Goal: Navigation & Orientation: Find specific page/section

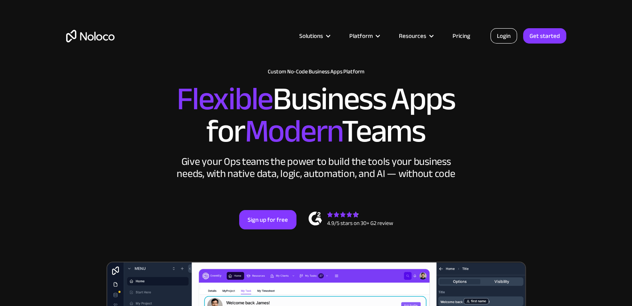
click at [504, 36] on link "Login" at bounding box center [503, 35] width 27 height 15
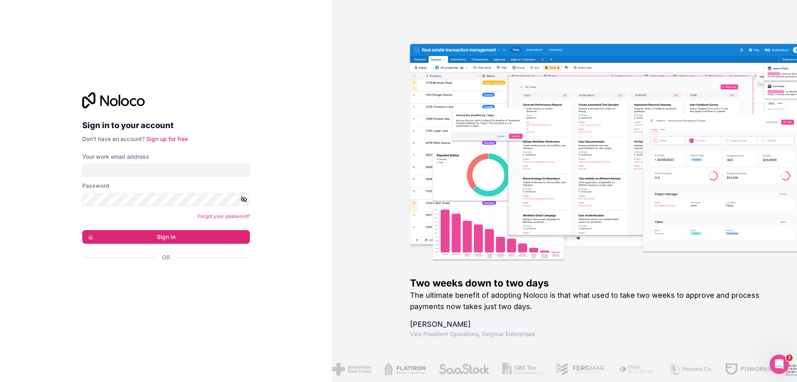
click at [184, 240] on div at bounding box center [178, 229] width 165 height 105
type input "admin@chasefive.com"
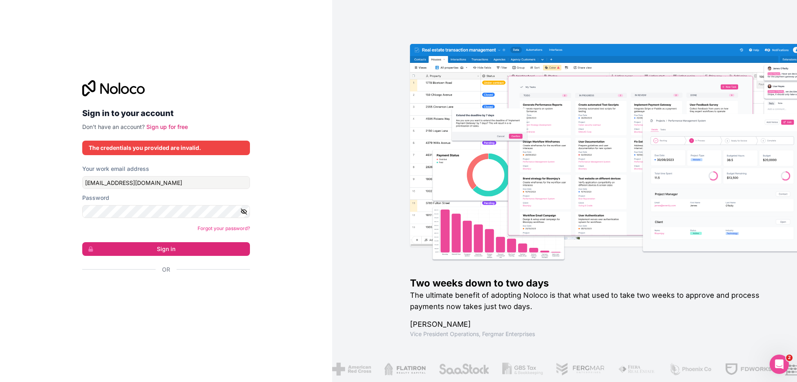
click at [242, 182] on tkfieldicon at bounding box center [245, 182] width 6 height 13
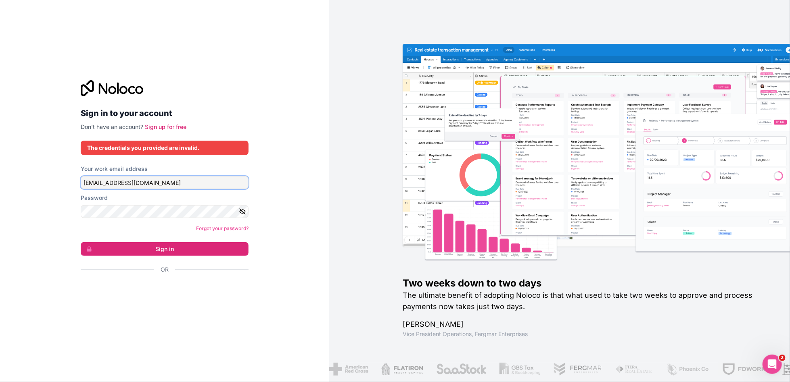
click at [190, 187] on input "admin@chasefive.com" at bounding box center [165, 182] width 168 height 13
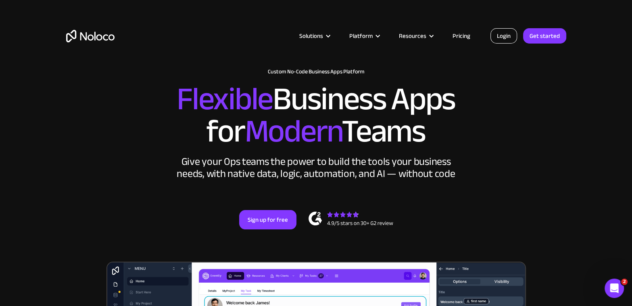
click at [501, 36] on link "Login" at bounding box center [503, 35] width 27 height 15
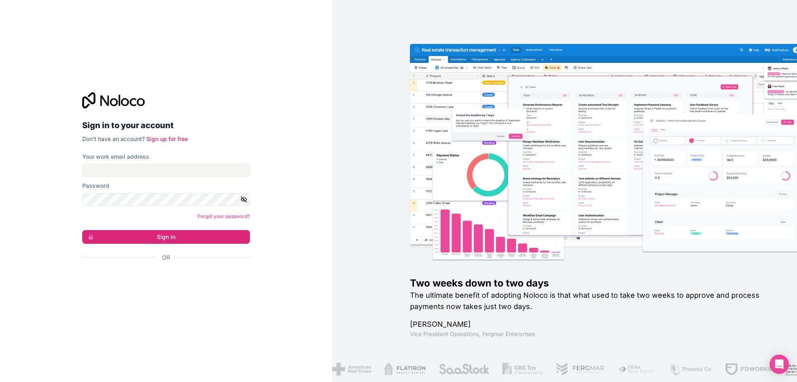
click at [160, 261] on div at bounding box center [178, 229] width 165 height 105
type input "fapi@chasefive.com"
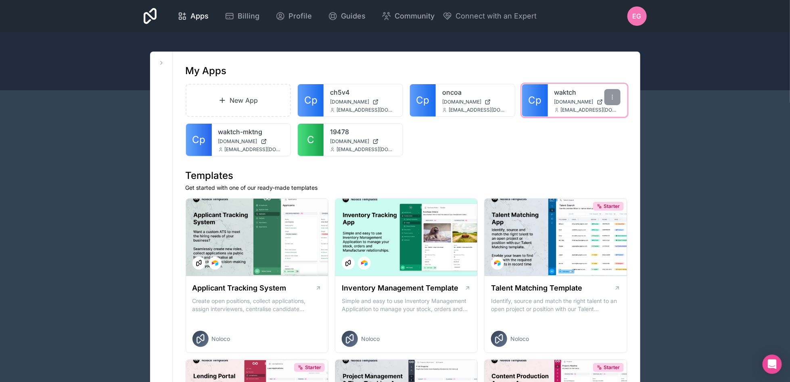
click at [564, 96] on link "waktch" at bounding box center [587, 93] width 66 height 10
click at [222, 131] on link "waktch-mktng" at bounding box center [251, 132] width 66 height 10
click at [455, 91] on link "oncoa" at bounding box center [475, 93] width 66 height 10
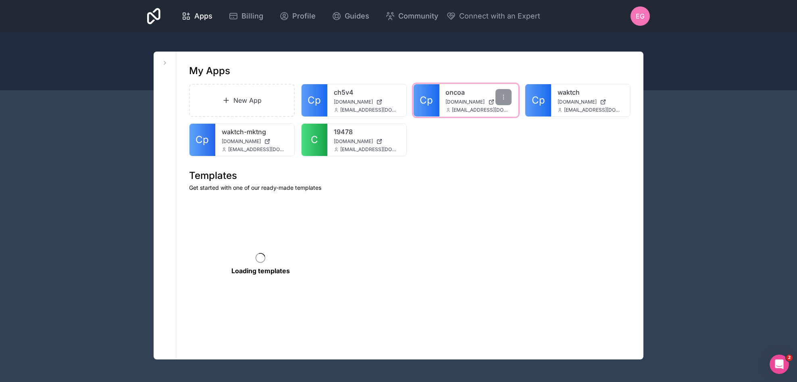
click at [485, 108] on span "[EMAIL_ADDRESS][DOMAIN_NAME]" at bounding box center [483, 110] width 60 height 6
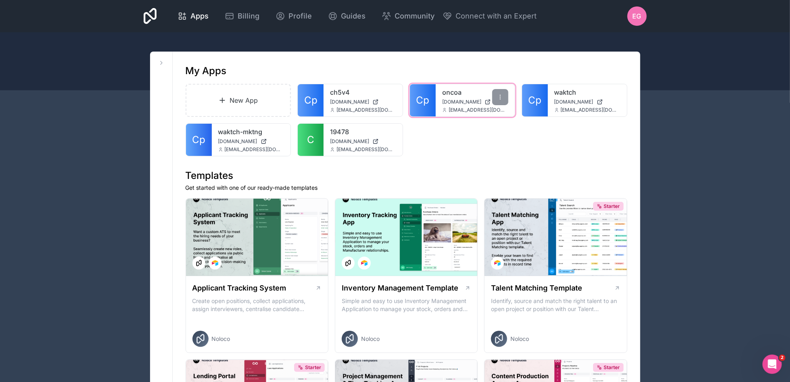
click at [467, 90] on link "oncoa" at bounding box center [475, 93] width 66 height 10
